Goal: Task Accomplishment & Management: Use online tool/utility

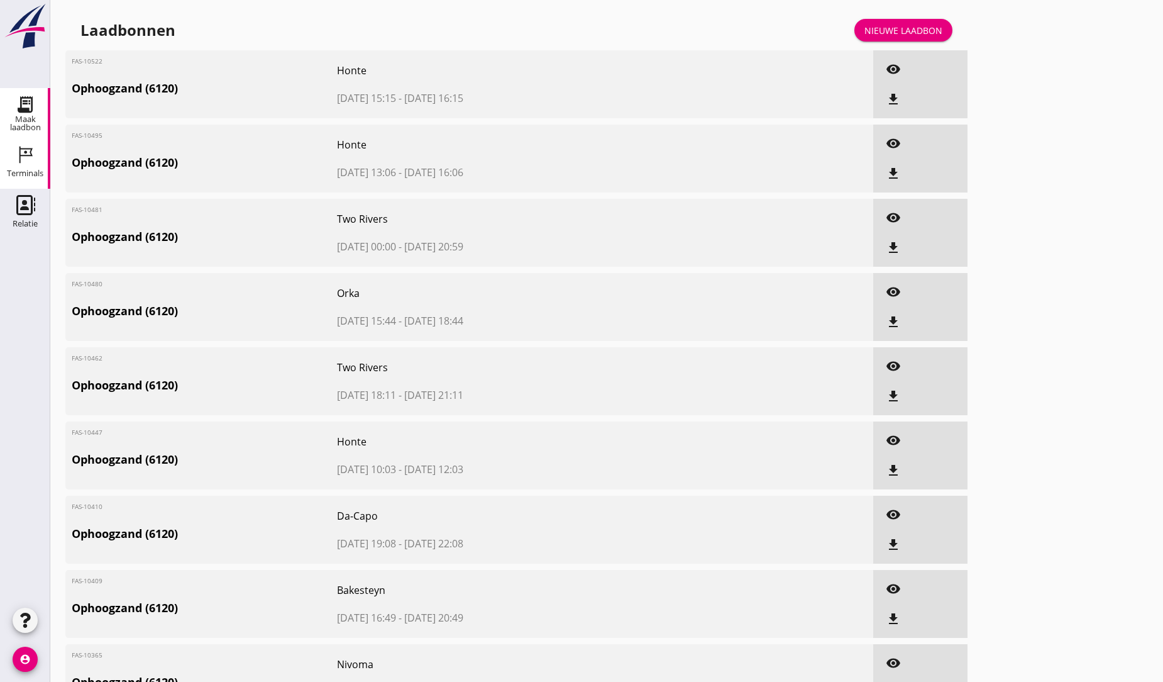
click at [25, 155] on use at bounding box center [25, 155] width 13 height 17
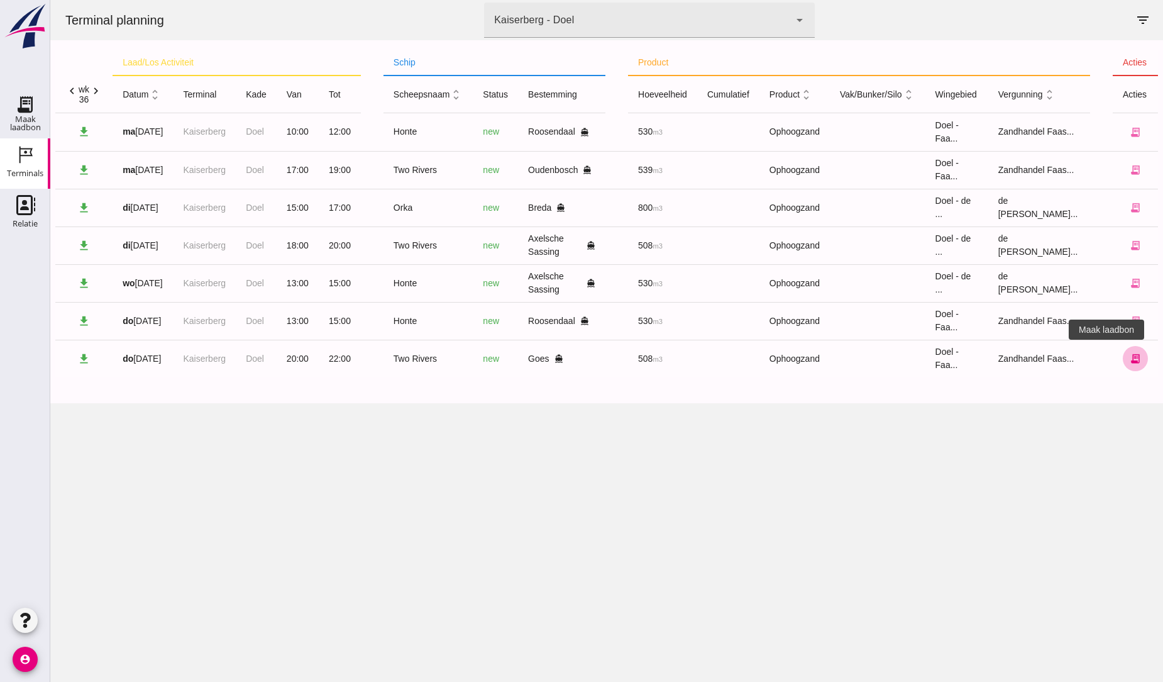
click at [1130, 358] on icon "receipt_long" at bounding box center [1135, 358] width 11 height 11
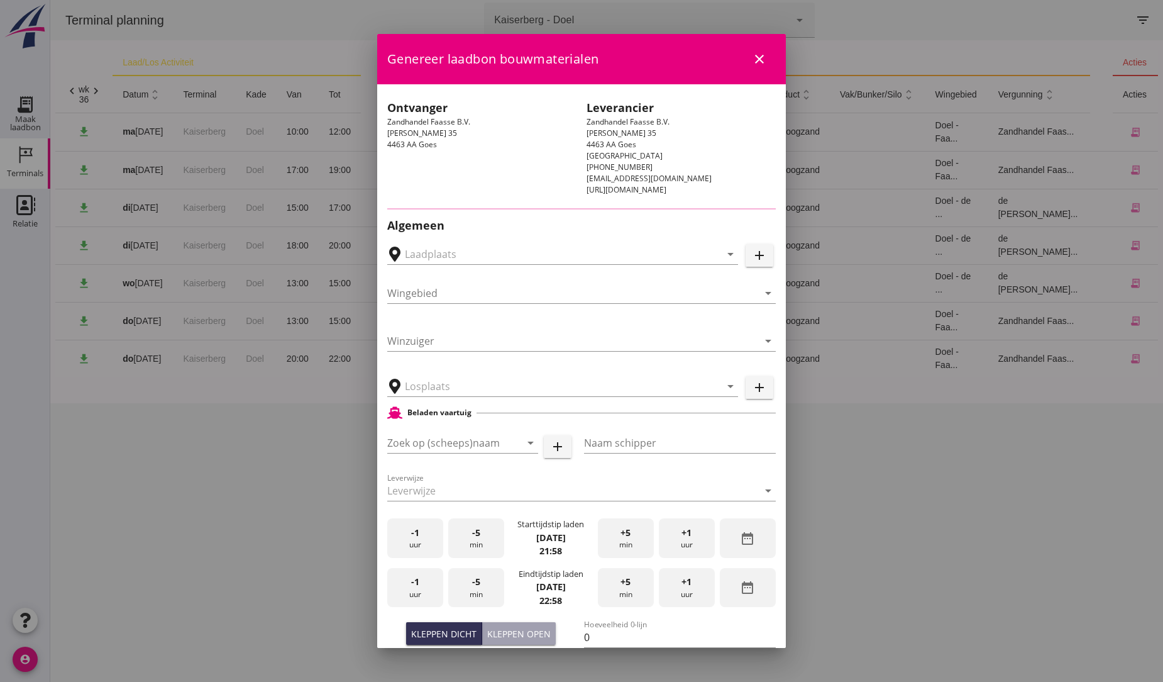
type input "Depot Goes, Goes"
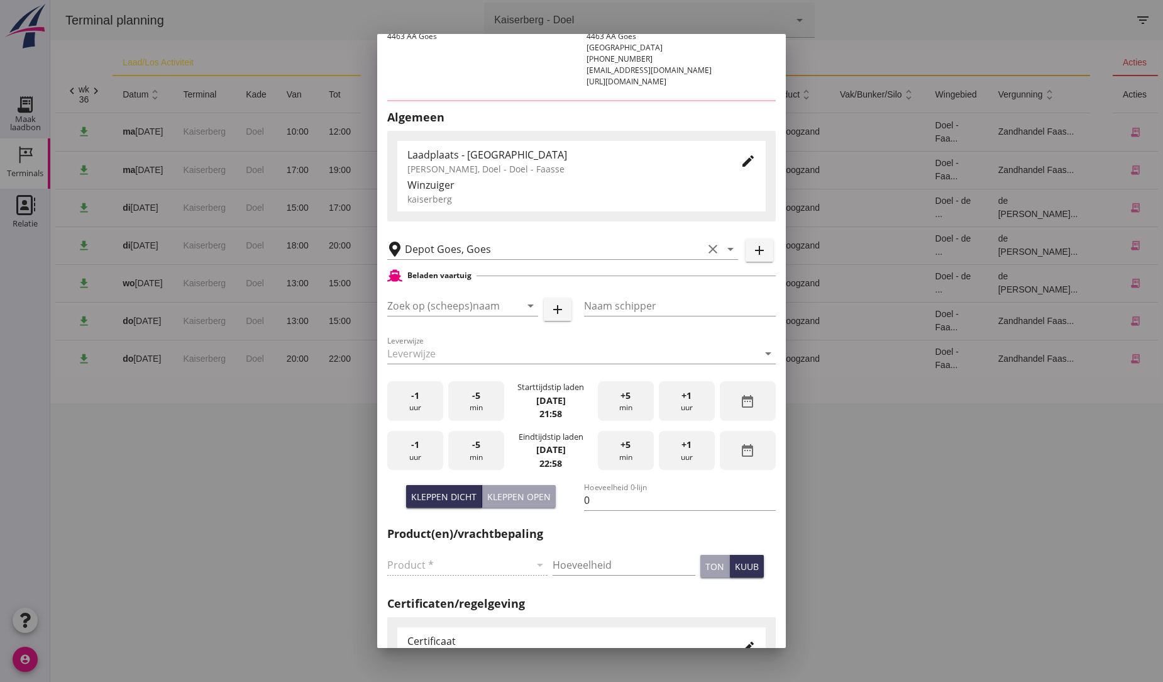
type input "Two Rivers"
type input "[PERSON_NAME]"
type input "539"
type input "Ophoogzand (6120)"
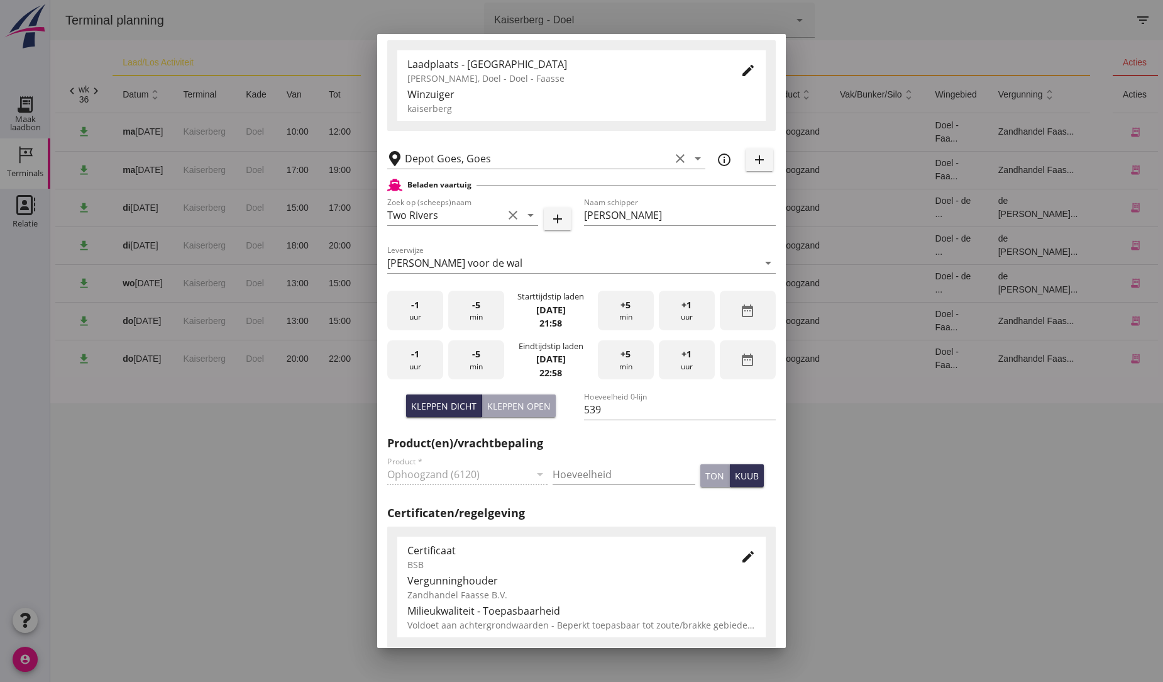
scroll to position [209, 0]
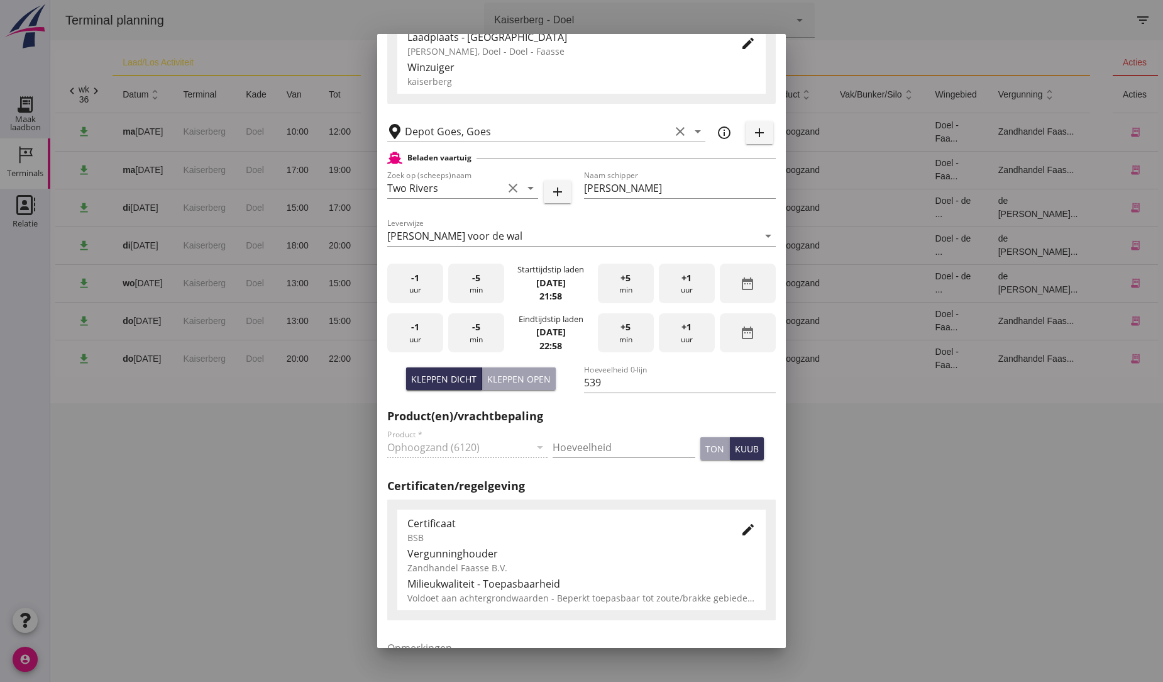
click at [682, 332] on span "+1" at bounding box center [687, 327] width 10 height 14
click at [682, 331] on span "+1" at bounding box center [687, 327] width 10 height 14
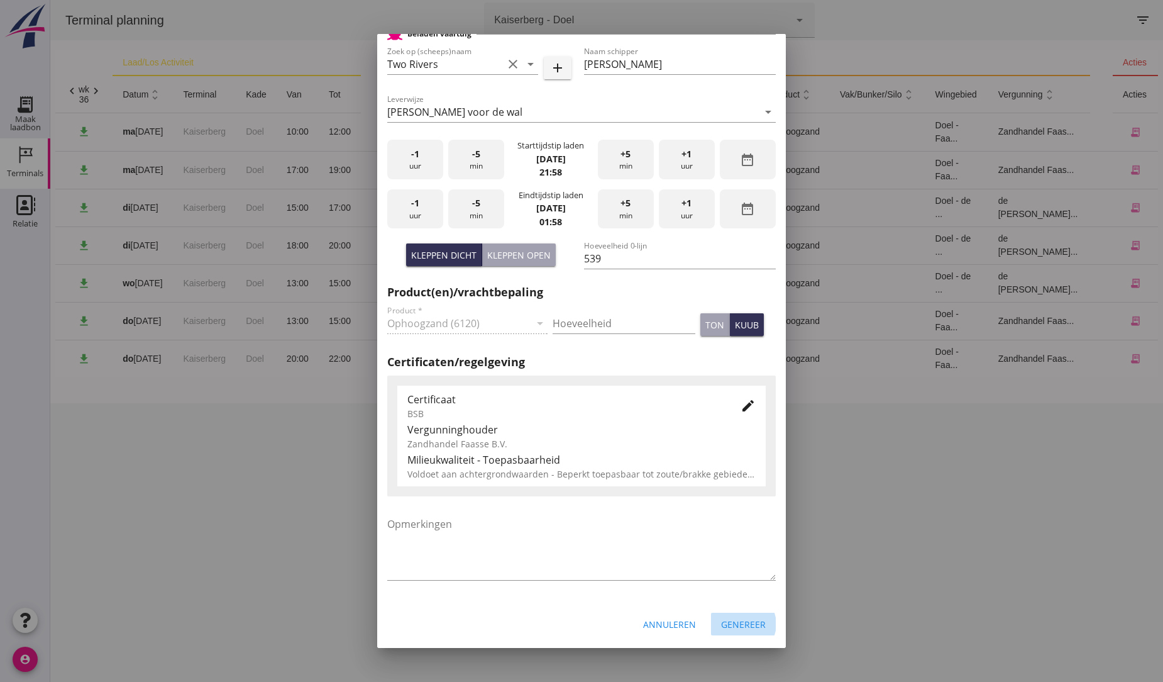
click at [736, 623] on div "Genereer" at bounding box center [743, 623] width 45 height 13
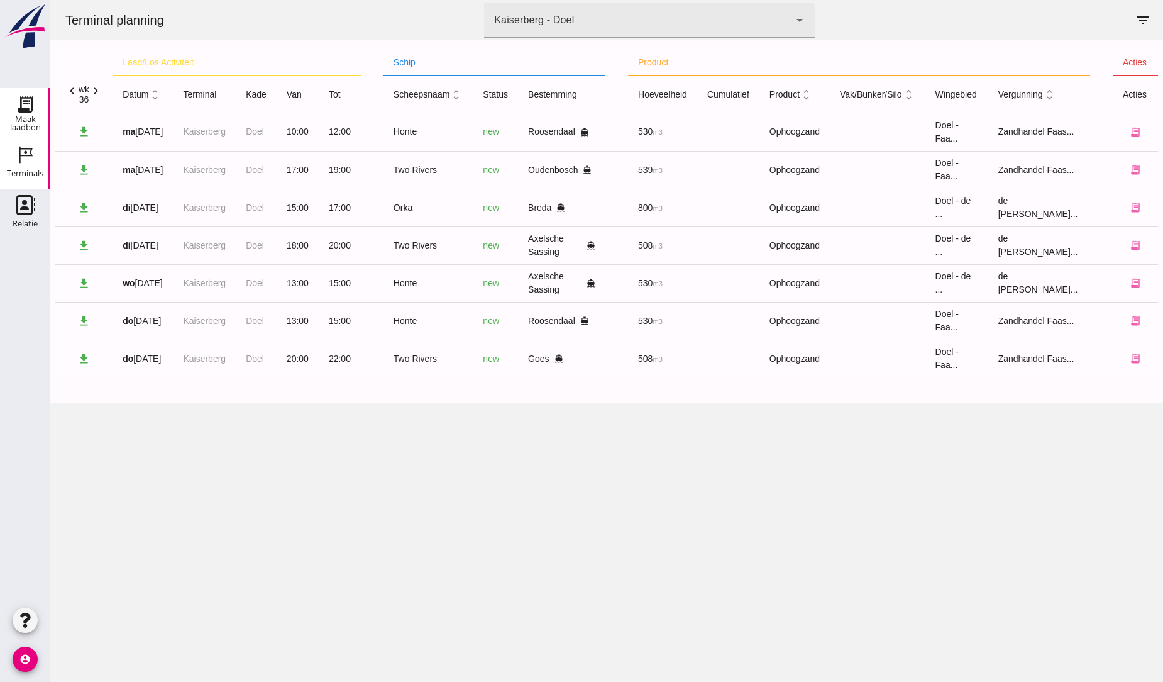
click at [30, 101] on icon "Maak laadbon" at bounding box center [25, 104] width 20 height 20
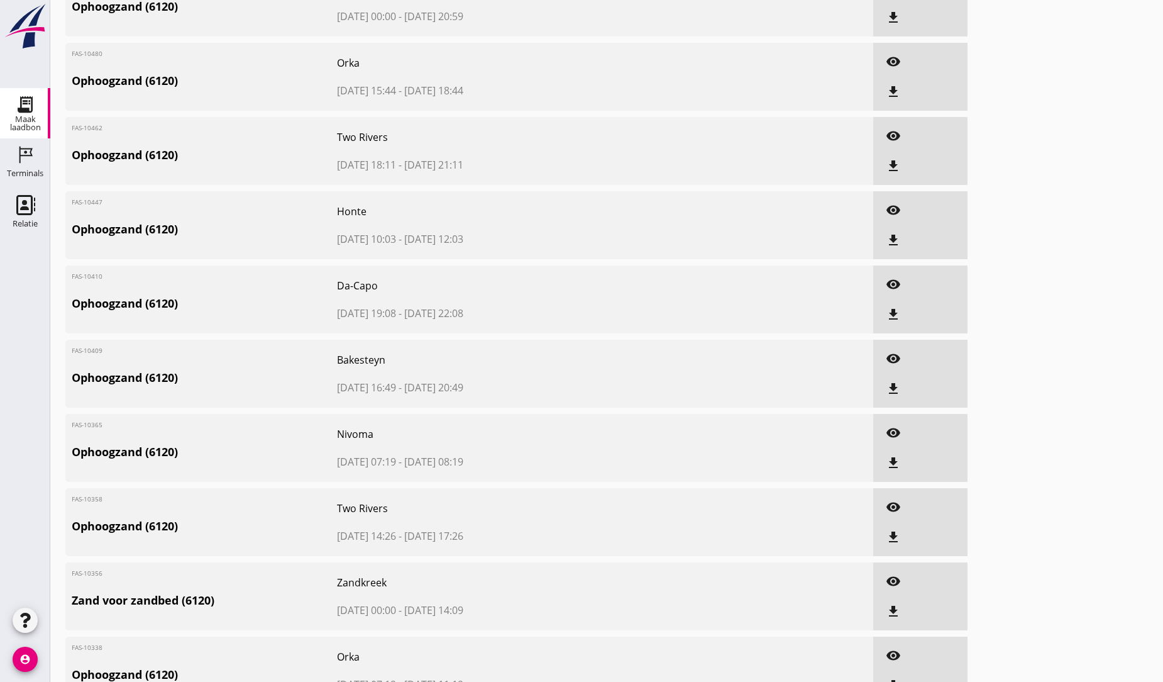
scroll to position [304, 0]
